Goal: Check status: Check status

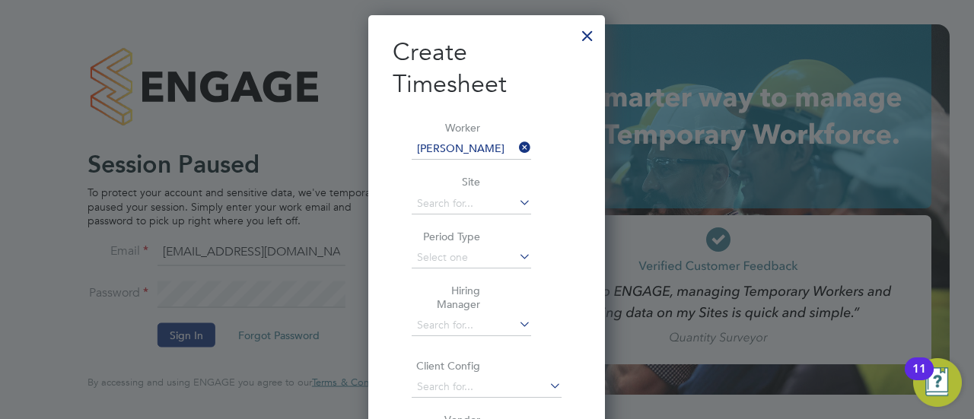
scroll to position [828, 237]
click at [581, 37] on div at bounding box center [587, 31] width 27 height 27
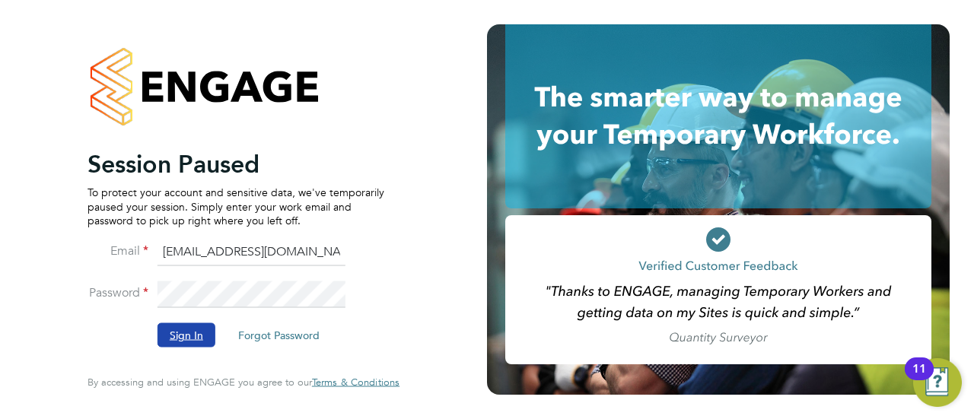
click at [198, 339] on button "Sign In" at bounding box center [186, 335] width 58 height 24
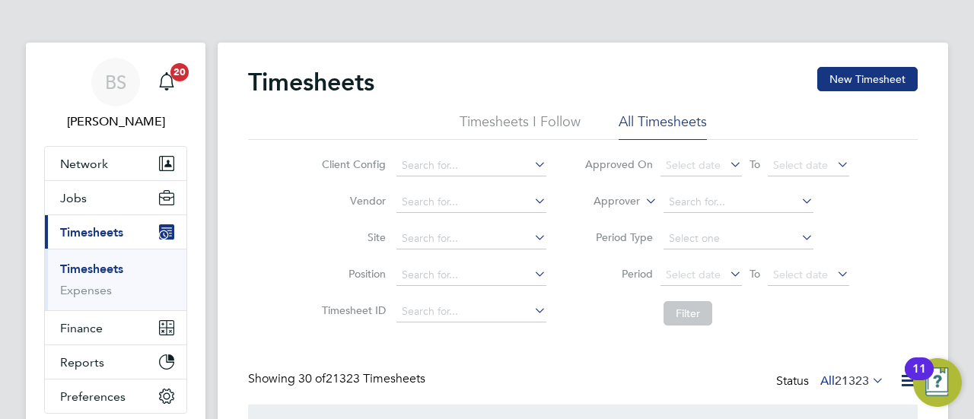
click at [642, 203] on icon at bounding box center [642, 197] width 0 height 14
click at [616, 215] on li "Worker" at bounding box center [602, 219] width 75 height 20
click at [686, 203] on input at bounding box center [738, 202] width 150 height 21
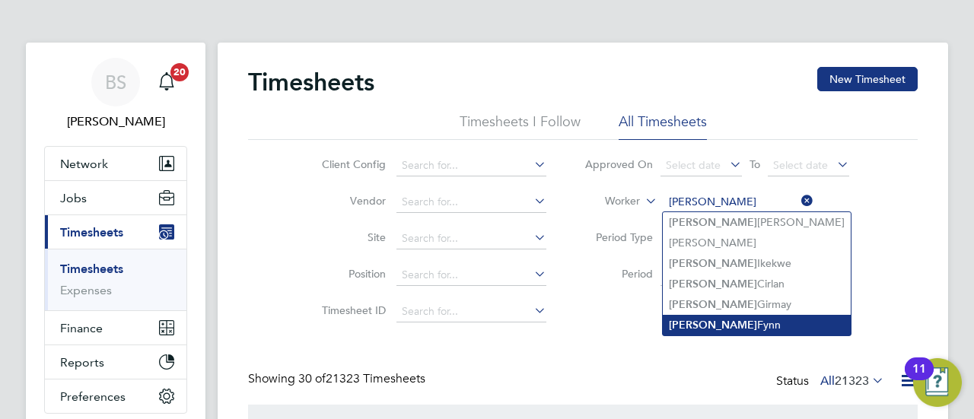
click at [729, 319] on li "Samuel Fynn" at bounding box center [757, 325] width 188 height 21
type input "Samuel Fynn"
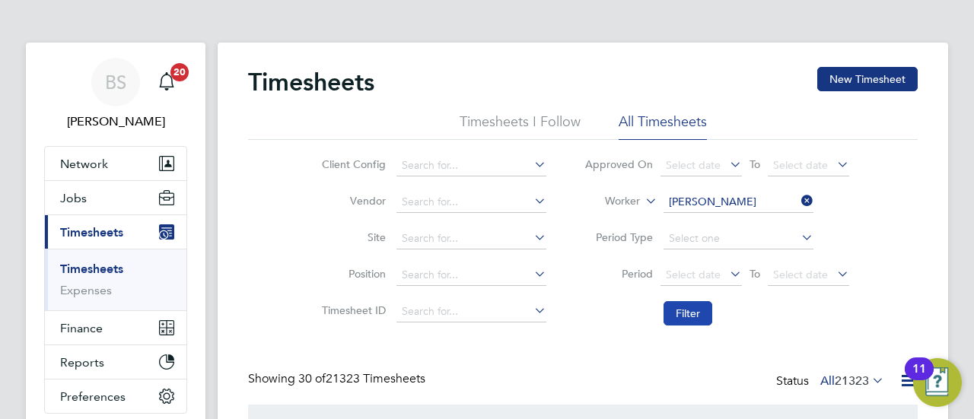
click at [685, 304] on button "Filter" at bounding box center [687, 313] width 49 height 24
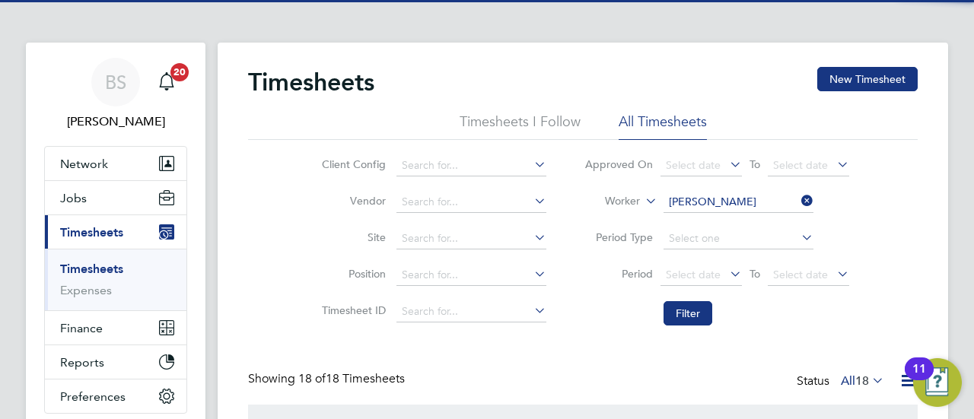
scroll to position [38, 132]
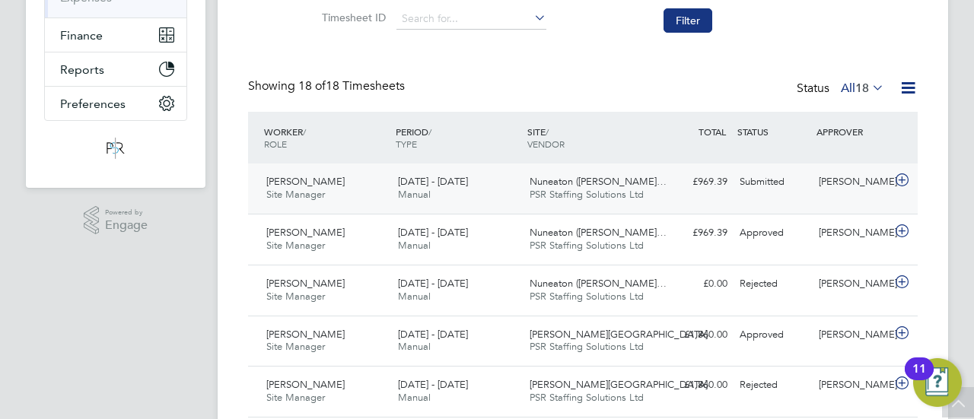
click at [574, 189] on span "PSR Staffing Solutions Ltd" at bounding box center [586, 194] width 114 height 13
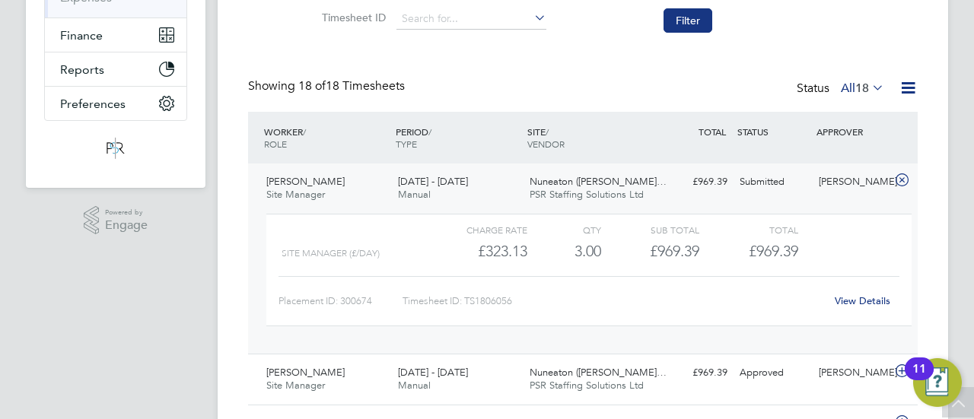
drag, startPoint x: 555, startPoint y: 54, endPoint x: 517, endPoint y: 75, distance: 43.6
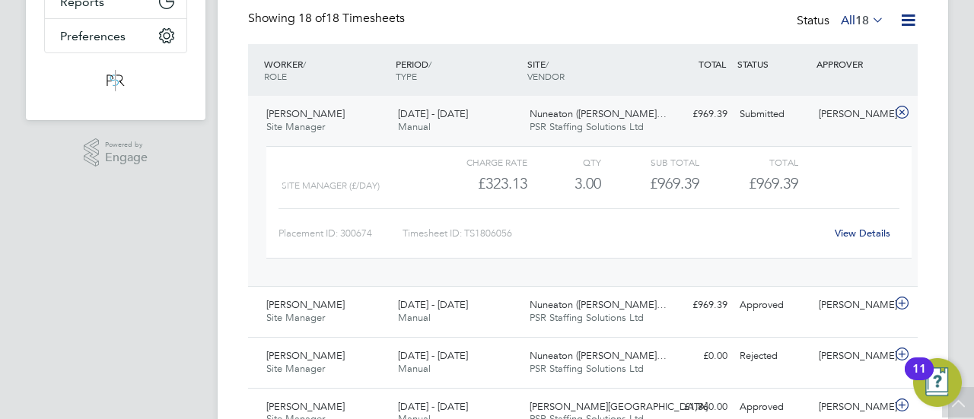
scroll to position [0, 0]
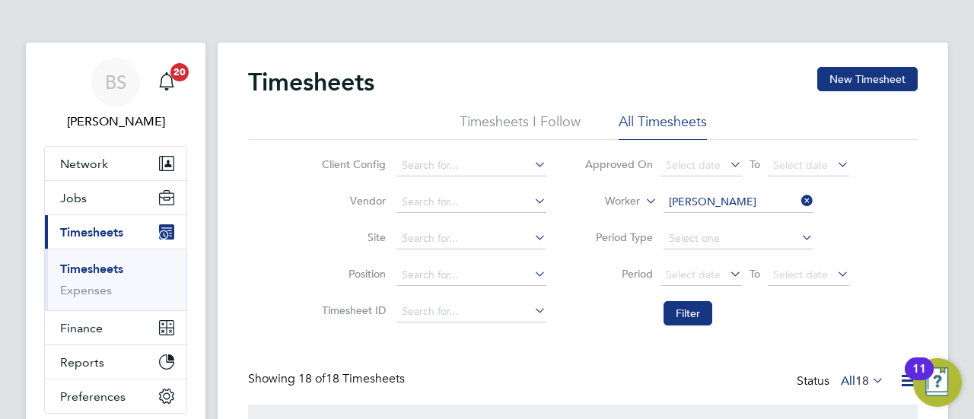
click at [798, 195] on icon at bounding box center [798, 200] width 0 height 21
click at [730, 199] on input at bounding box center [738, 202] width 150 height 21
click at [707, 275] on li "Adi -Marius Alecu" at bounding box center [738, 284] width 151 height 21
type input "Adi-Marius Alecu"
click at [683, 305] on button "Filter" at bounding box center [687, 313] width 49 height 24
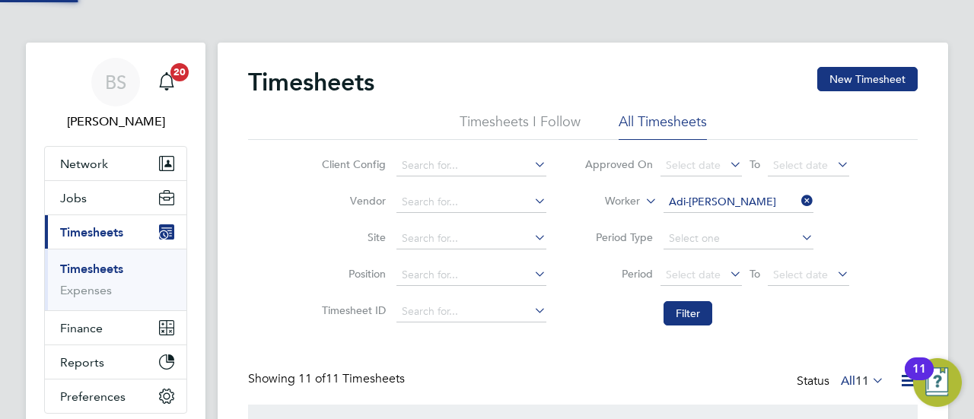
scroll to position [38, 132]
